Goal: Task Accomplishment & Management: Use online tool/utility

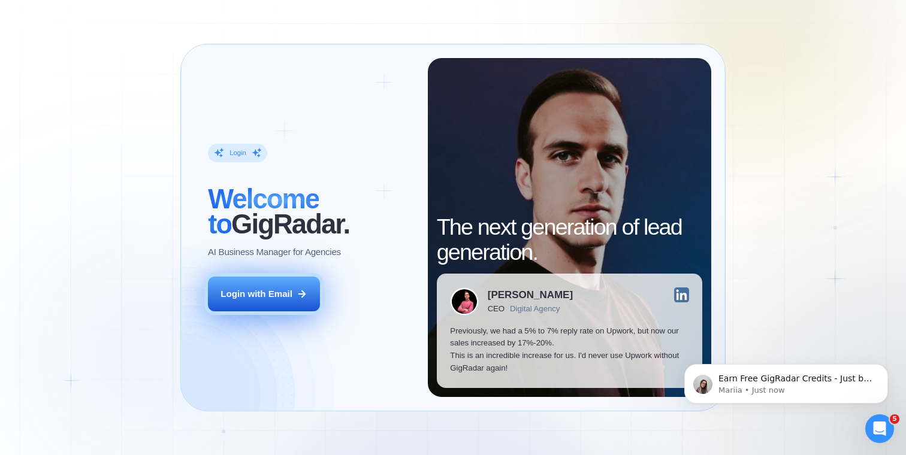
click at [246, 306] on button "Login with Email" at bounding box center [264, 294] width 112 height 35
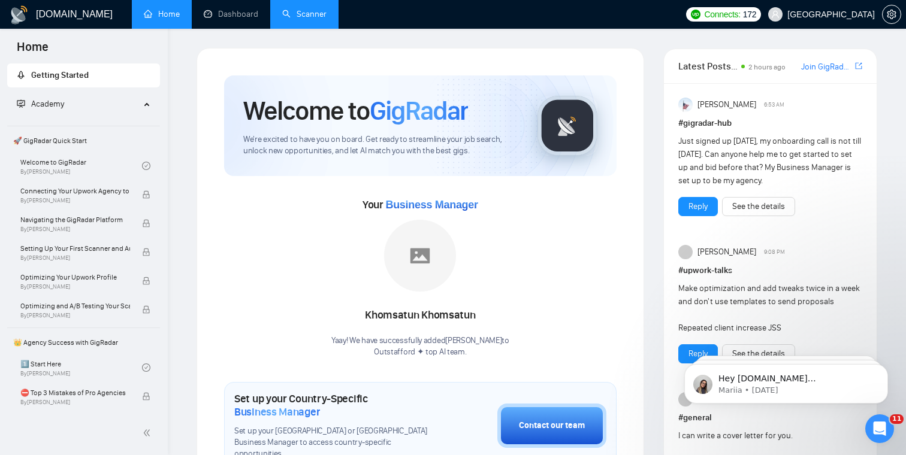
click at [311, 14] on link "Scanner" at bounding box center [304, 14] width 44 height 10
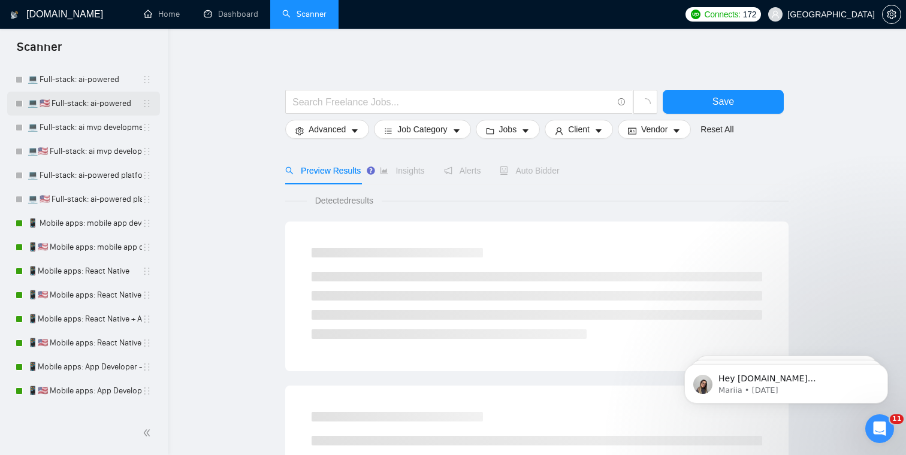
scroll to position [132, 0]
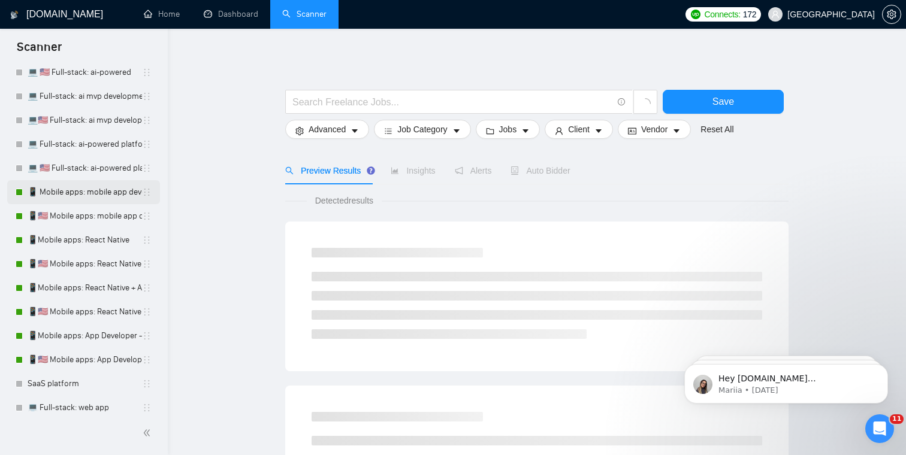
click at [66, 190] on link "📱 Mobile apps: mobile app developer" at bounding box center [85, 192] width 114 height 24
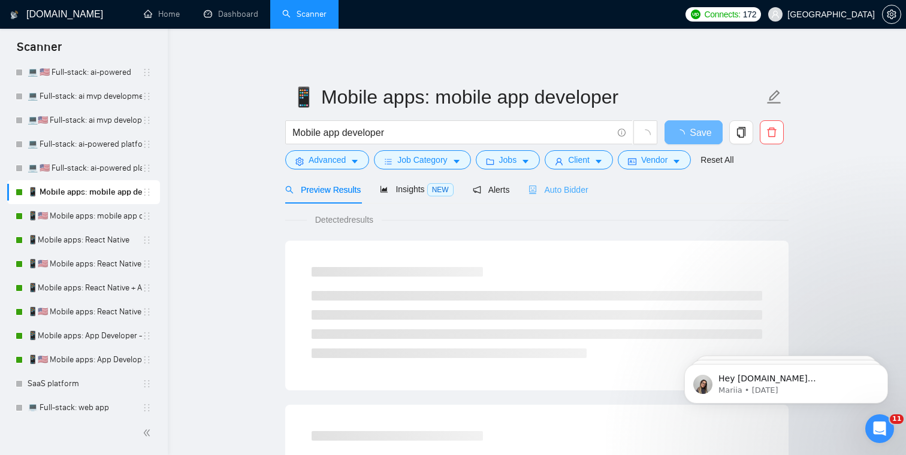
click at [569, 198] on div "Auto Bidder" at bounding box center [557, 190] width 59 height 28
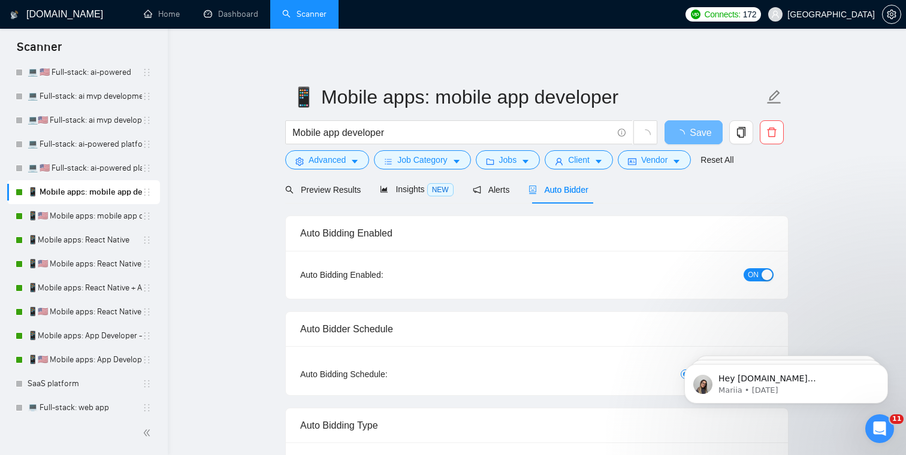
checkbox input "true"
click at [756, 274] on span "ON" at bounding box center [753, 274] width 11 height 13
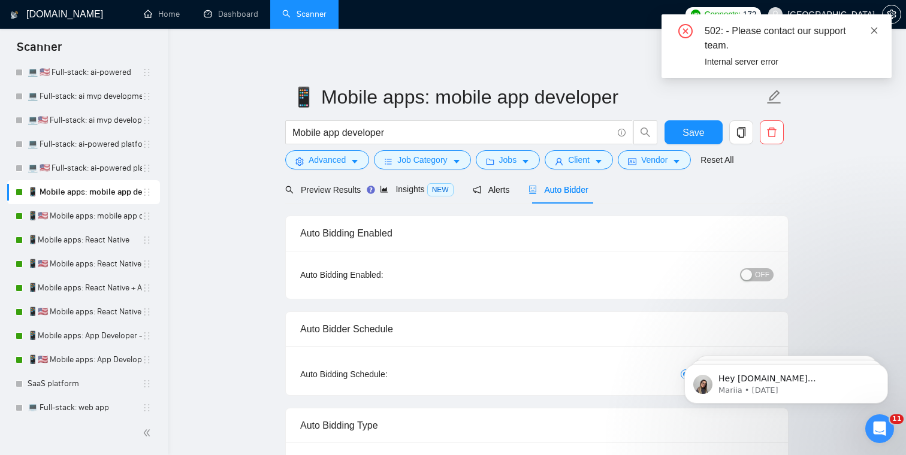
click at [877, 31] on icon "close" at bounding box center [874, 30] width 8 height 8
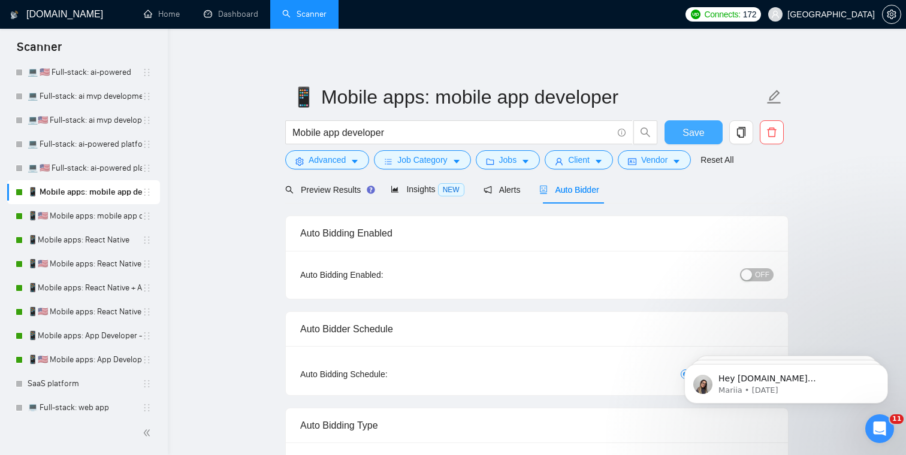
click at [706, 140] on button "Save" at bounding box center [693, 132] width 58 height 24
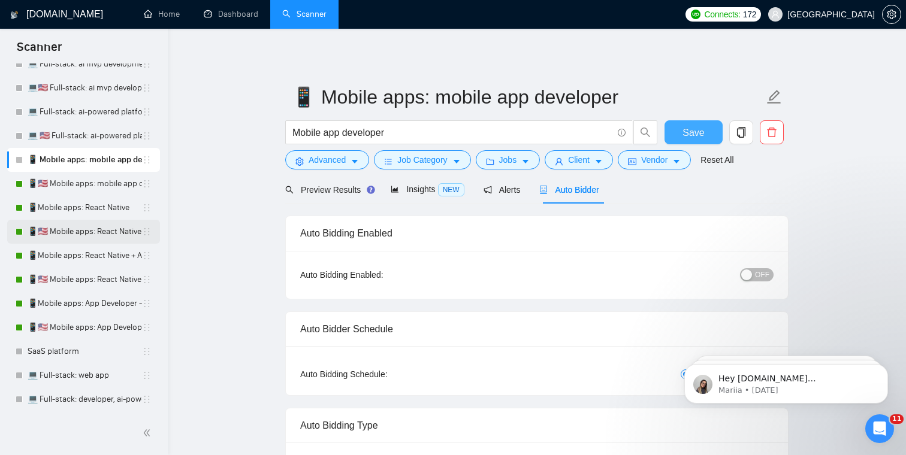
scroll to position [164, 0]
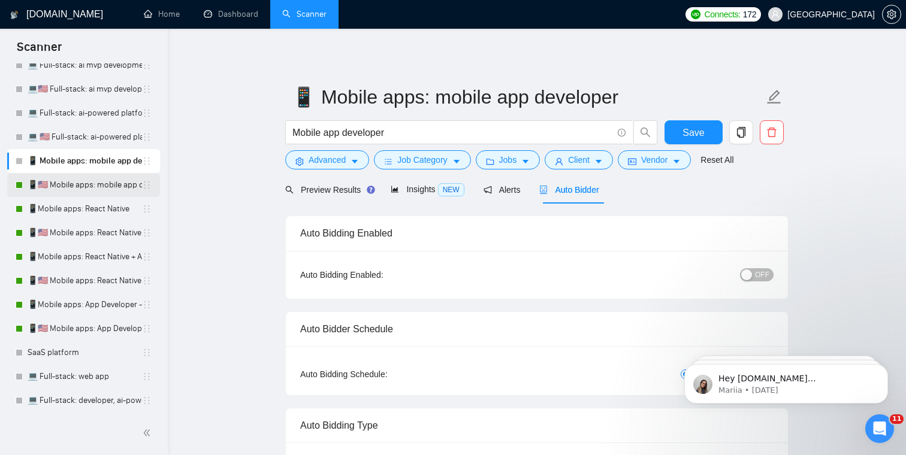
click at [74, 189] on link "📱🇺🇸 Mobile apps: mobile app developer" at bounding box center [85, 185] width 114 height 24
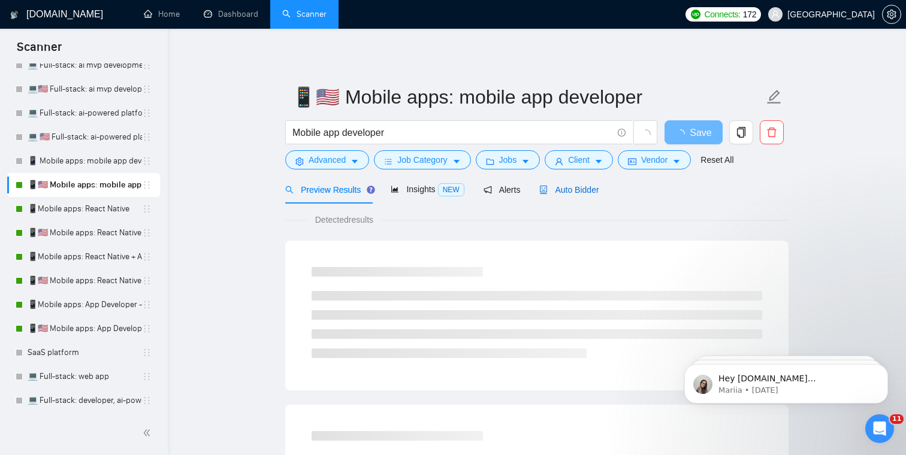
click at [569, 191] on span "Auto Bidder" at bounding box center [568, 190] width 59 height 10
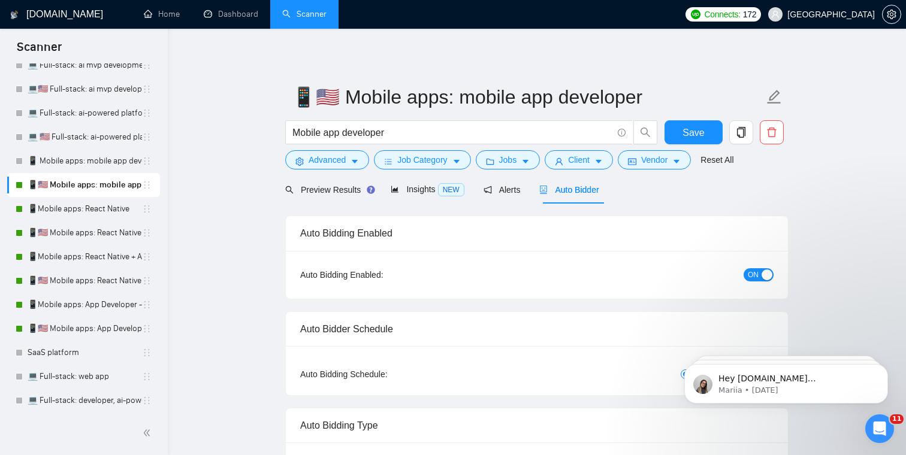
click at [752, 274] on span "ON" at bounding box center [753, 274] width 11 height 13
click at [695, 126] on span "Save" at bounding box center [693, 132] width 22 height 15
checkbox input "true"
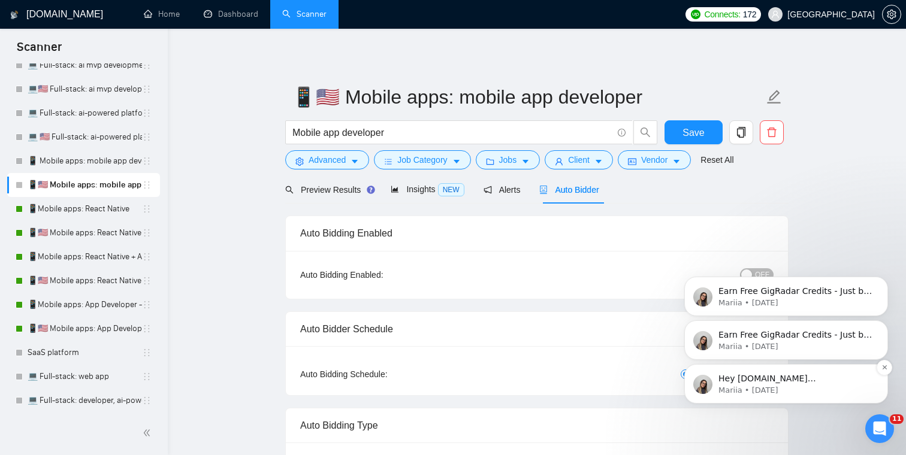
click at [864, 384] on div "Hey [DOMAIN_NAME][EMAIL_ADDRESS][DOMAIN_NAME], Looks like your Upwork agency Ou…" at bounding box center [796, 379] width 158 height 16
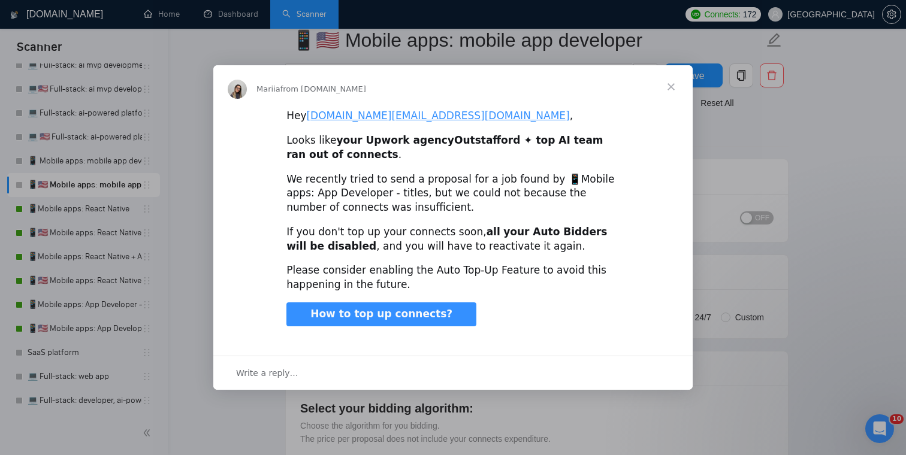
scroll to position [43, 0]
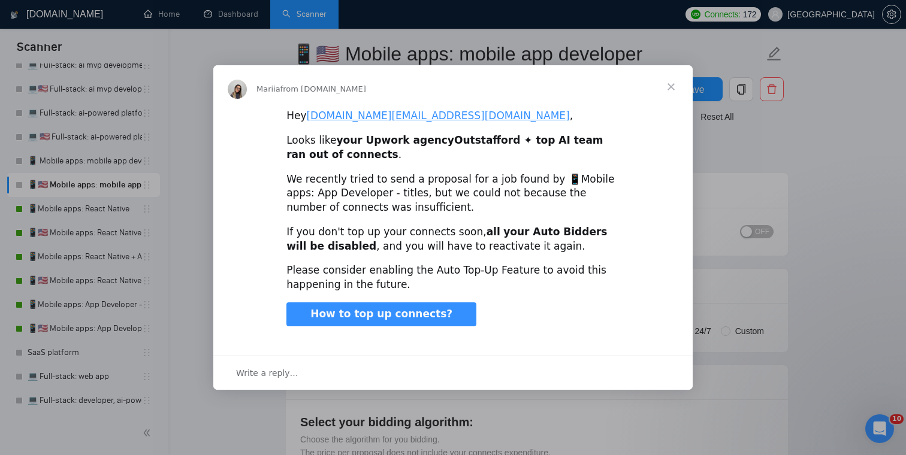
click at [791, 162] on div "Intercom messenger" at bounding box center [453, 227] width 906 height 455
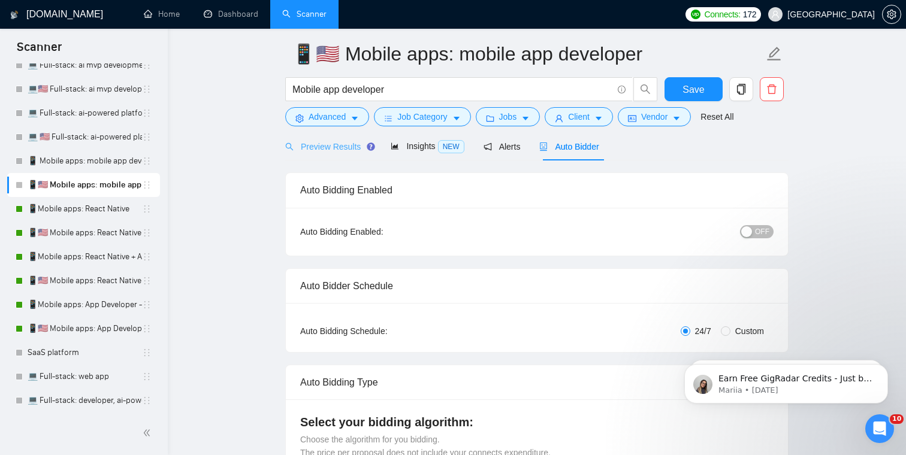
scroll to position [0, 0]
click at [78, 206] on link "📱Mobile apps: React Native" at bounding box center [85, 209] width 114 height 24
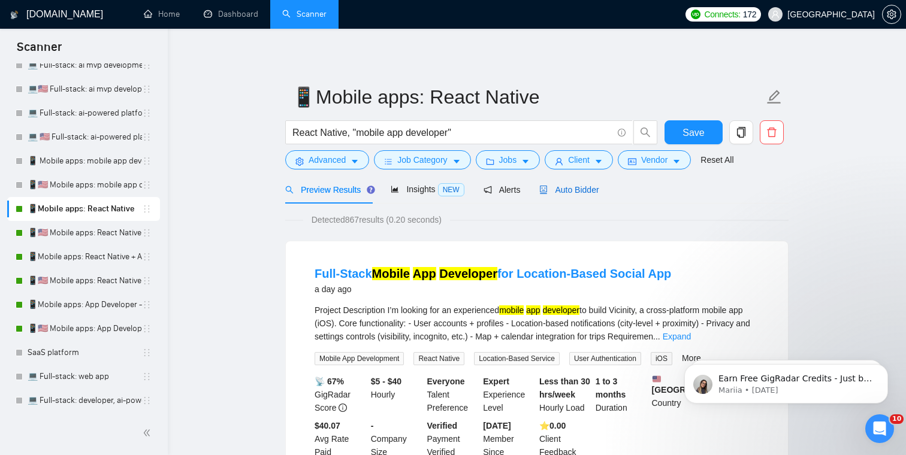
click at [586, 188] on span "Auto Bidder" at bounding box center [568, 190] width 59 height 10
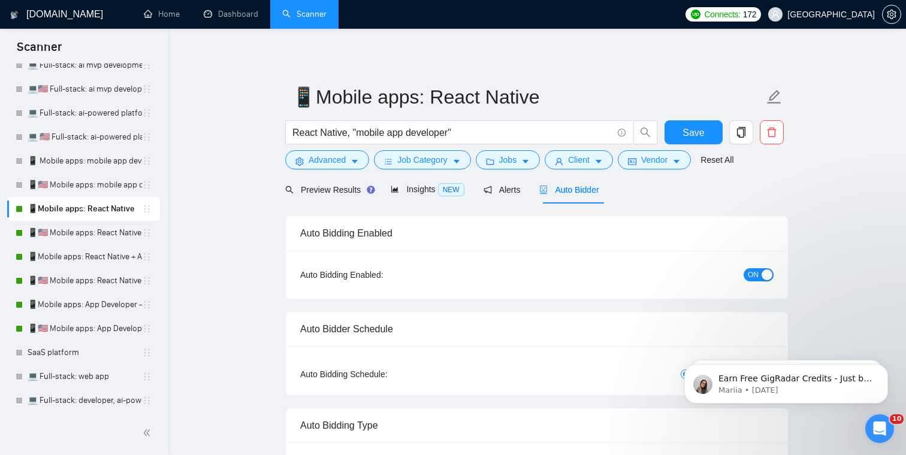
click at [744, 271] on button "ON" at bounding box center [759, 274] width 30 height 13
click at [707, 134] on button "Save" at bounding box center [693, 132] width 58 height 24
click at [76, 232] on link "📱🇺🇸 Mobile apps: React Native" at bounding box center [85, 233] width 114 height 24
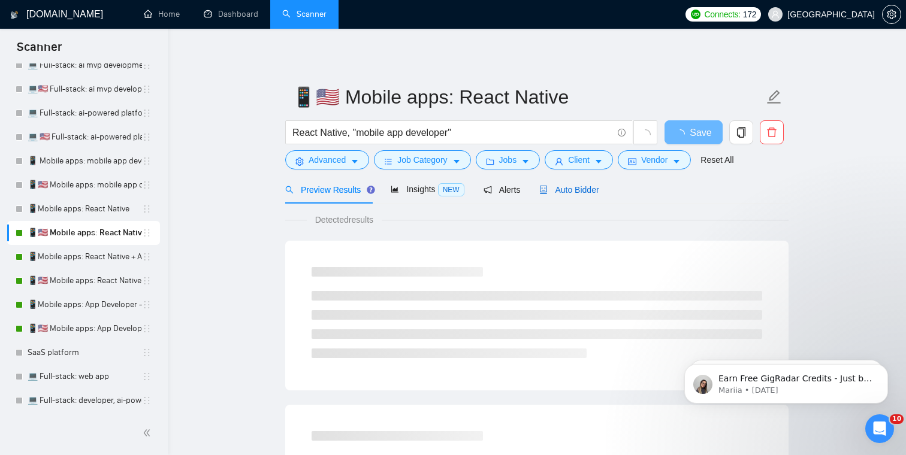
click at [583, 188] on span "Auto Bidder" at bounding box center [568, 190] width 59 height 10
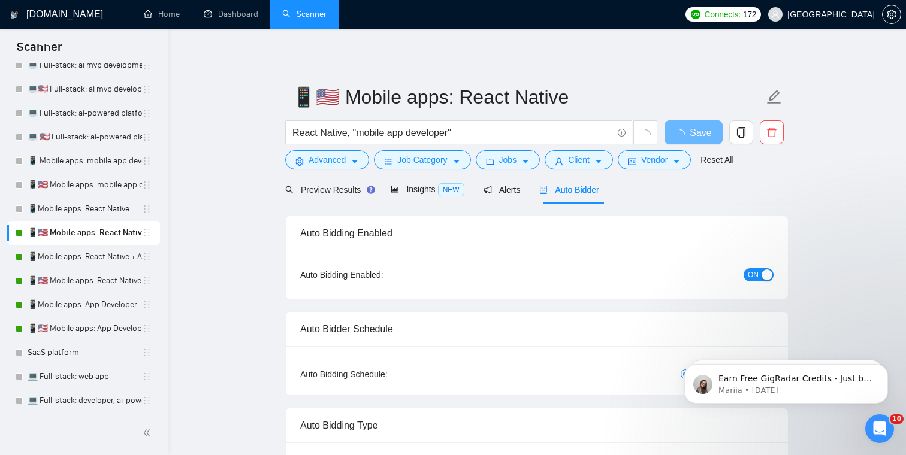
checkbox input "true"
click at [757, 278] on span "ON" at bounding box center [753, 274] width 11 height 13
click at [685, 129] on span "Save" at bounding box center [693, 132] width 22 height 15
click at [58, 252] on link "📱Mobile apps: React Native + AI integration" at bounding box center [85, 257] width 114 height 24
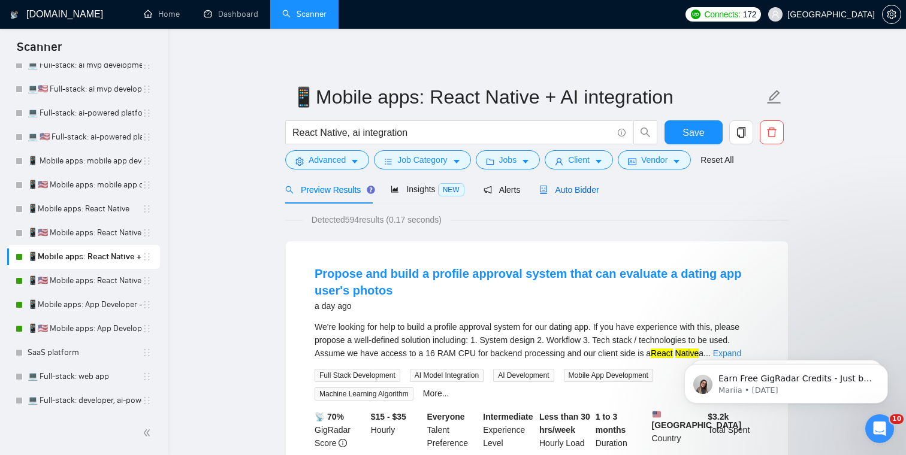
click at [584, 186] on span "Auto Bidder" at bounding box center [568, 190] width 59 height 10
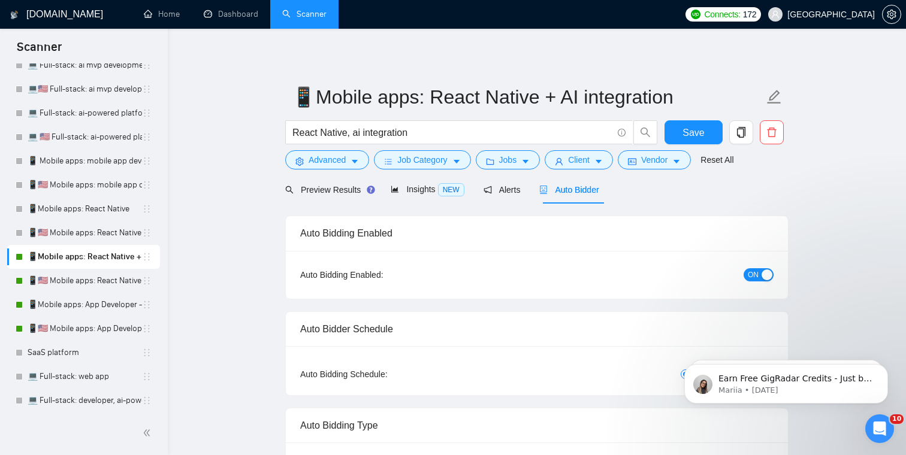
checkbox input "true"
click at [753, 274] on span "ON" at bounding box center [753, 274] width 11 height 13
click at [692, 129] on span "Save" at bounding box center [693, 132] width 22 height 15
checkbox input "true"
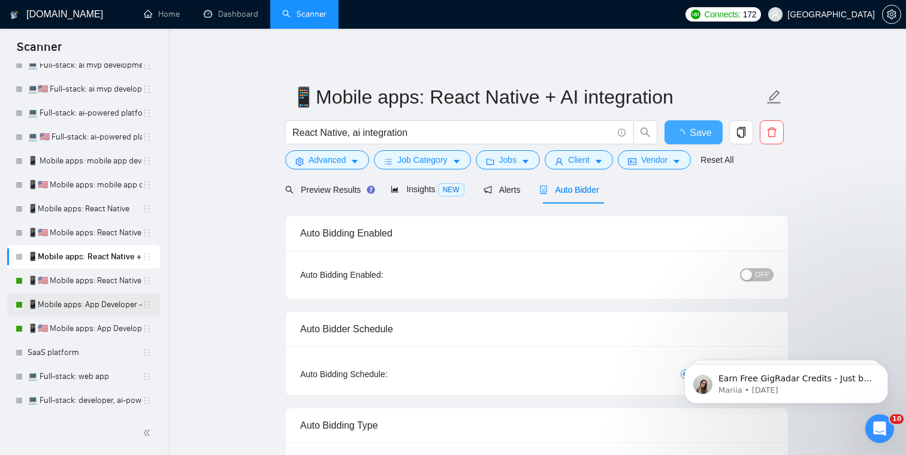
checkbox input "true"
click at [82, 278] on link "📱🇺🇸 Mobile apps: React Native + AI integration" at bounding box center [85, 281] width 114 height 24
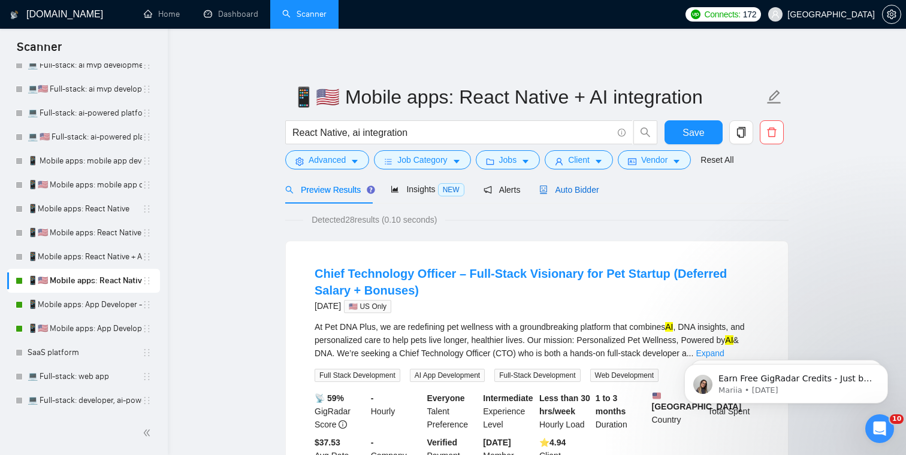
click at [585, 186] on span "Auto Bidder" at bounding box center [568, 190] width 59 height 10
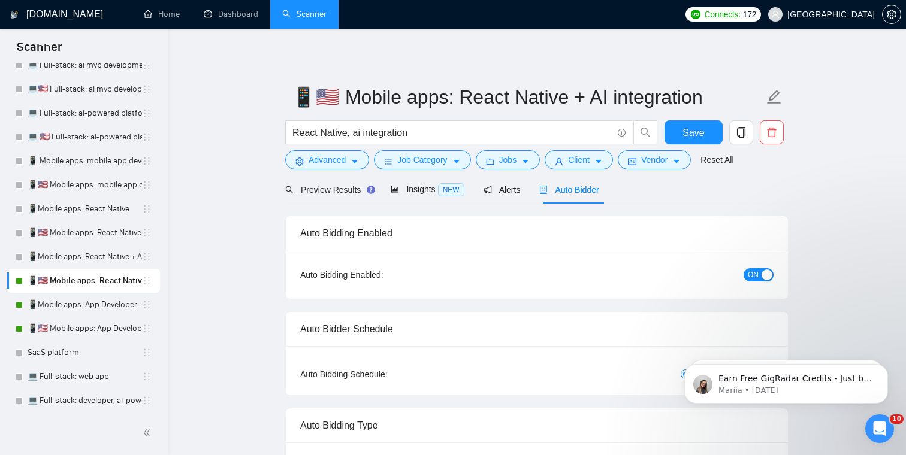
click at [749, 275] on span "ON" at bounding box center [753, 274] width 11 height 13
click at [687, 132] on span "Save" at bounding box center [693, 132] width 22 height 15
click at [55, 300] on link "📱Mobile apps: App Developer - titles" at bounding box center [85, 304] width 114 height 24
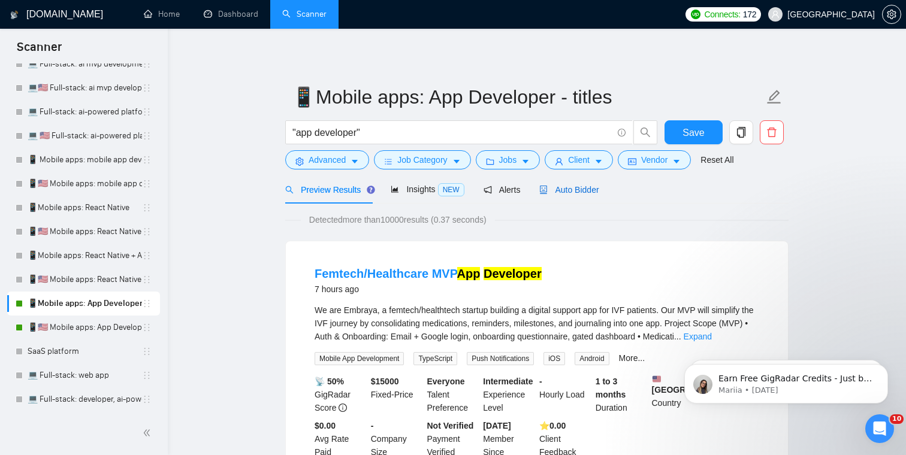
click at [585, 188] on span "Auto Bidder" at bounding box center [568, 190] width 59 height 10
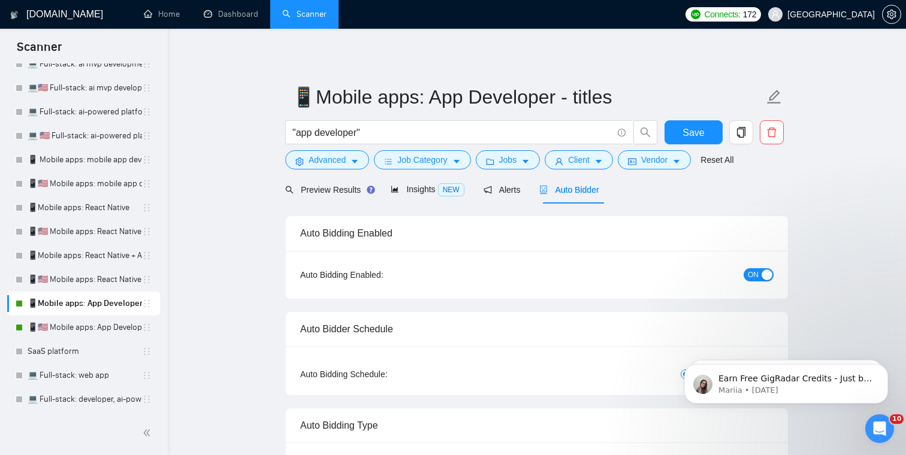
click at [753, 277] on span "ON" at bounding box center [753, 274] width 11 height 13
click at [700, 130] on span "Save" at bounding box center [693, 132] width 22 height 15
click at [79, 327] on link "📱🇺🇸 Mobile apps: App Developer - titles" at bounding box center [85, 328] width 114 height 24
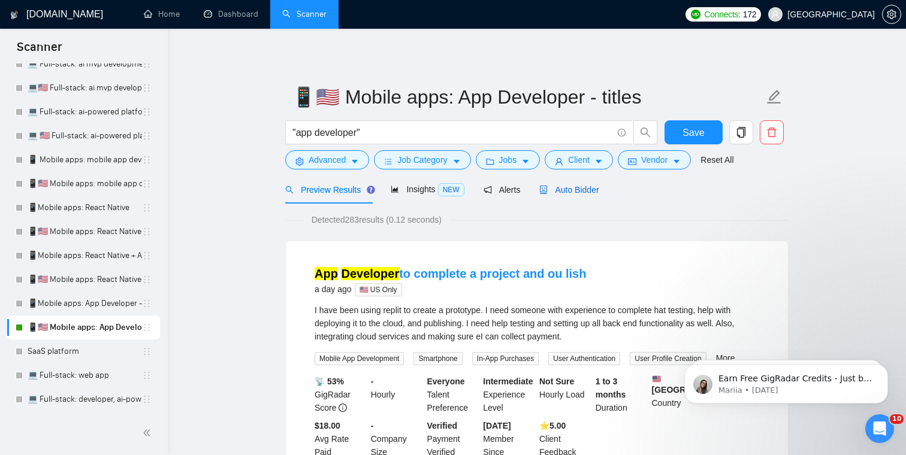
click at [587, 188] on span "Auto Bidder" at bounding box center [568, 190] width 59 height 10
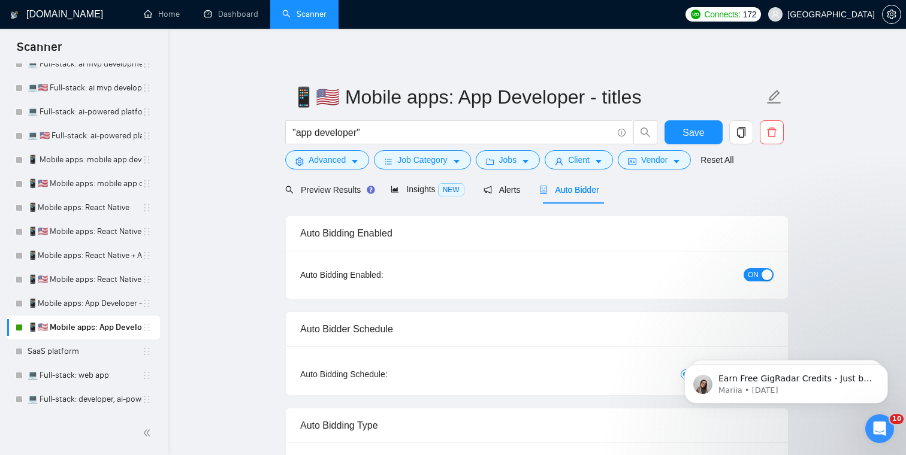
checkbox input "true"
click at [755, 270] on span "ON" at bounding box center [753, 274] width 11 height 13
click at [699, 126] on span "Save" at bounding box center [693, 132] width 22 height 15
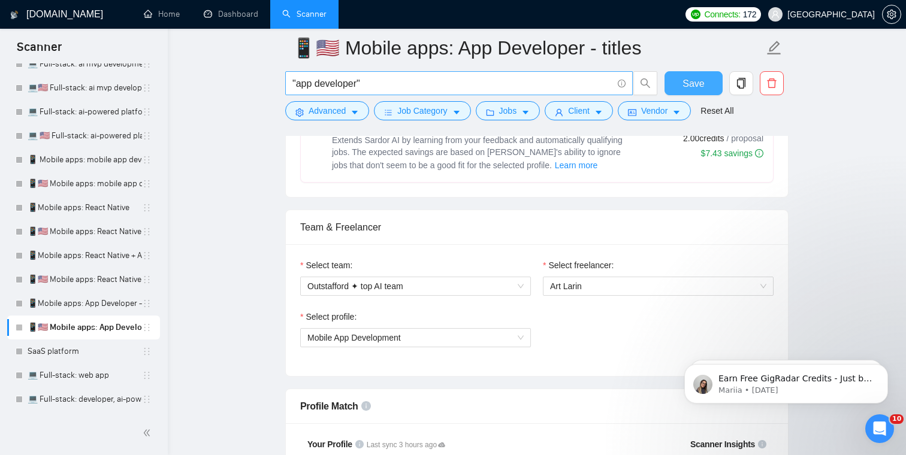
scroll to position [464, 0]
